Goal: Navigation & Orientation: Find specific page/section

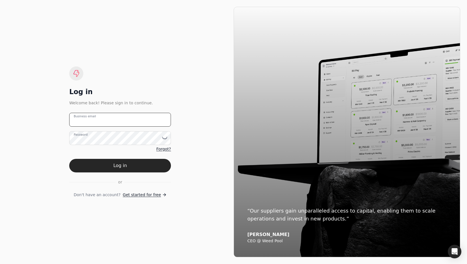
click at [121, 119] on email "Business email" at bounding box center [120, 120] width 102 height 14
type email "team+kellerconstruction@helloquickly.com"
click at [133, 161] on button "Log in" at bounding box center [120, 166] width 102 height 14
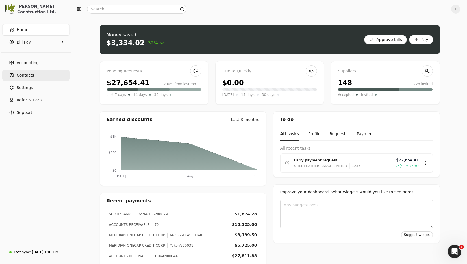
click at [22, 74] on span "Contacts" at bounding box center [26, 75] width 18 height 6
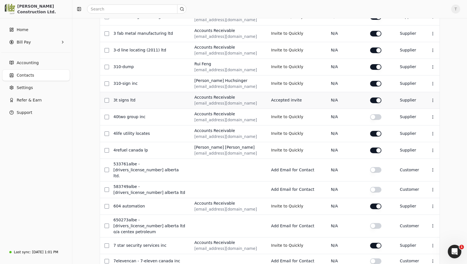
scroll to position [200, 0]
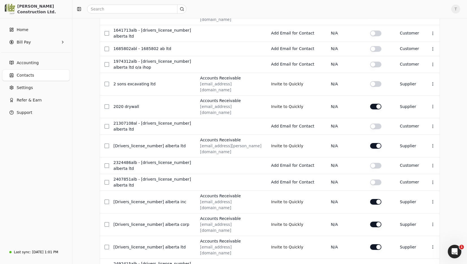
scroll to position [176, 0]
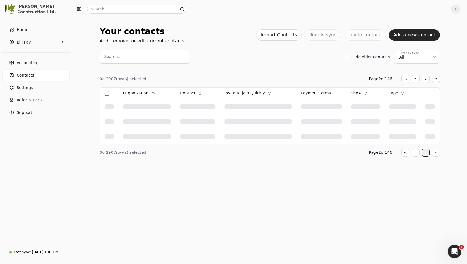
scroll to position [0, 0]
click at [425, 243] on div "Your contacts Add, remove, or edit current contacts. Import Contacts Toggle syn…" at bounding box center [269, 141] width 394 height 246
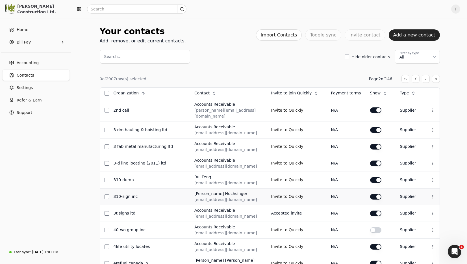
scroll to position [200, 0]
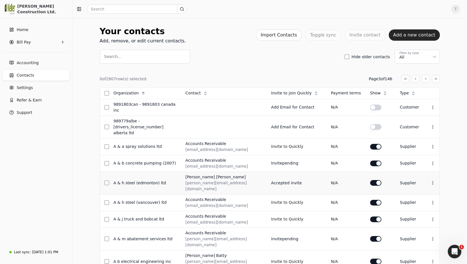
scroll to position [199, 0]
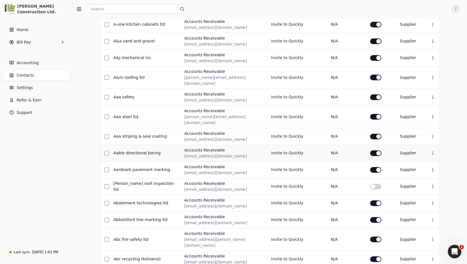
scroll to position [204, 0]
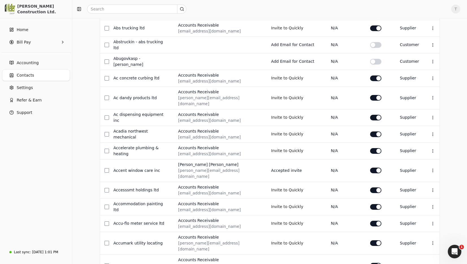
scroll to position [0, 0]
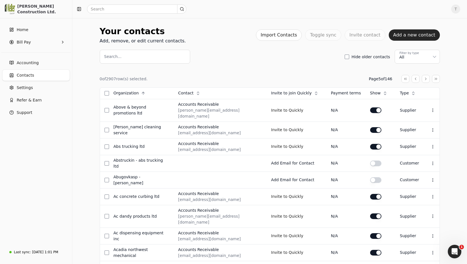
click at [455, 10] on span "T" at bounding box center [455, 9] width 9 height 9
click at [439, 41] on link "Sign Out" at bounding box center [428, 42] width 61 height 9
